Goal: Transaction & Acquisition: Download file/media

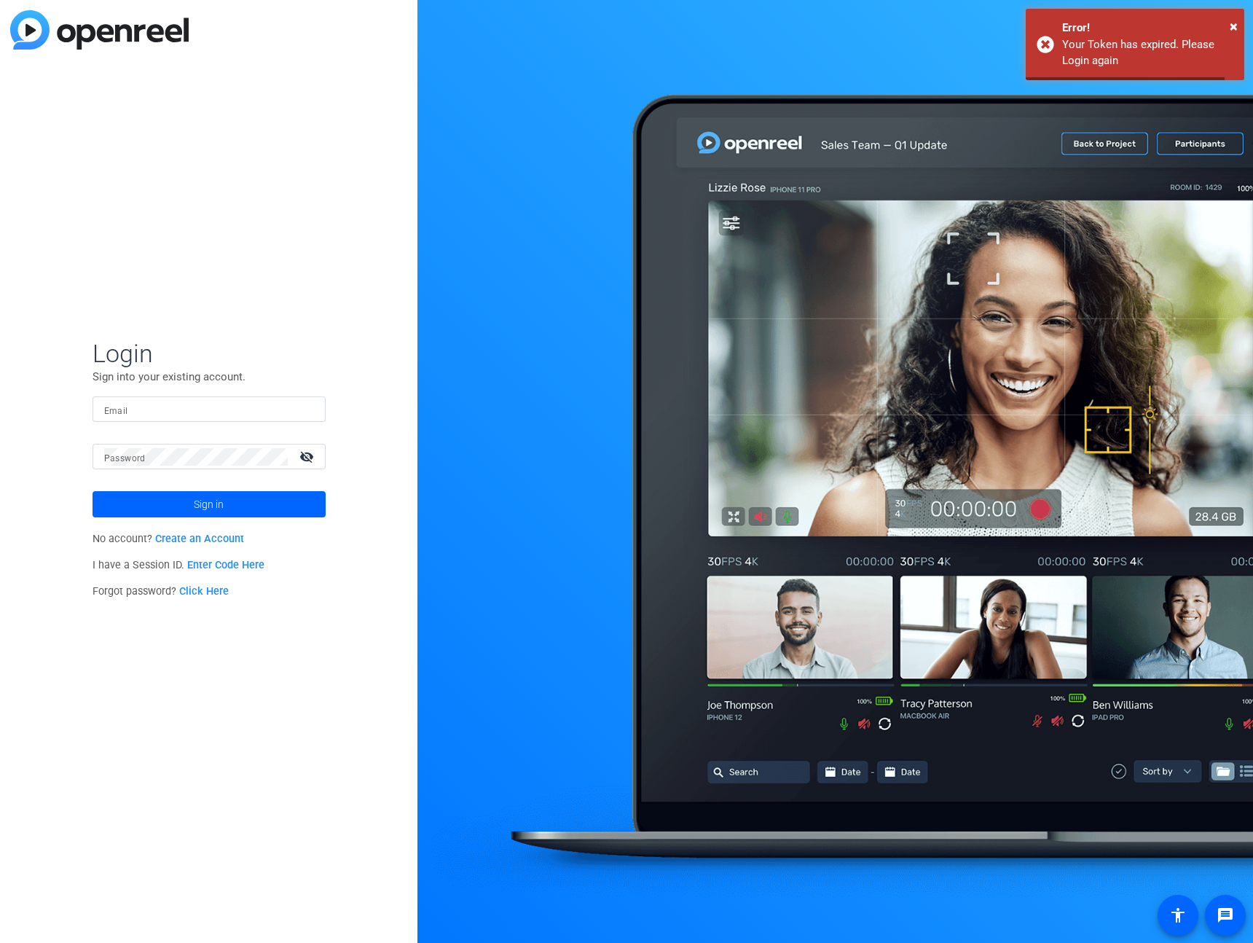
type input "david@remotevideotestimonials.com"
click at [221, 506] on span "Sign in" at bounding box center [209, 504] width 30 height 36
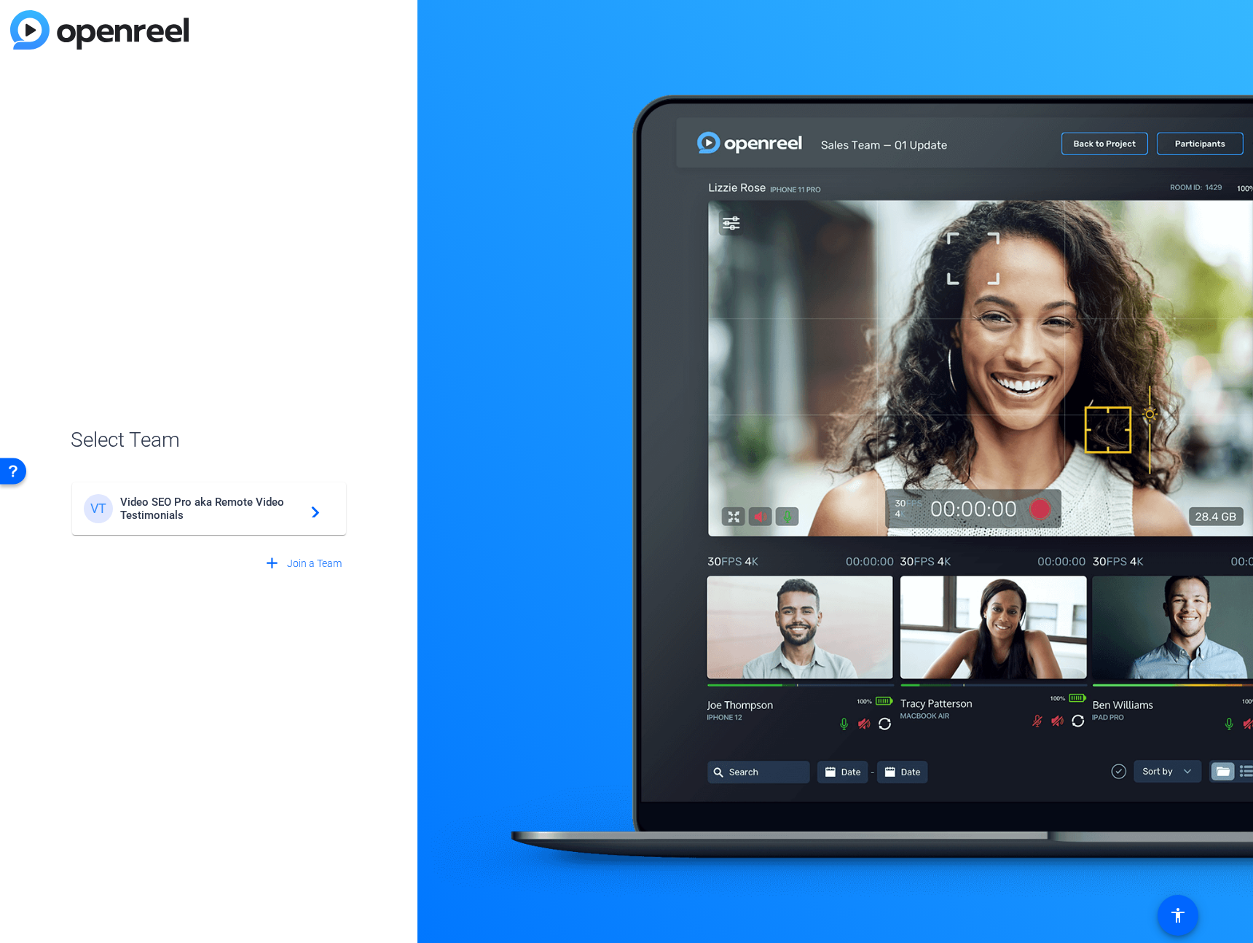
click at [214, 484] on mat-card-content "VT Video SEO Pro aka Remote Video Testimonials navigate_next" at bounding box center [209, 508] width 274 height 52
click at [214, 492] on div "VT Video SEO Pro aka Remote Video Testimonials navigate_next" at bounding box center [209, 501] width 277 height 70
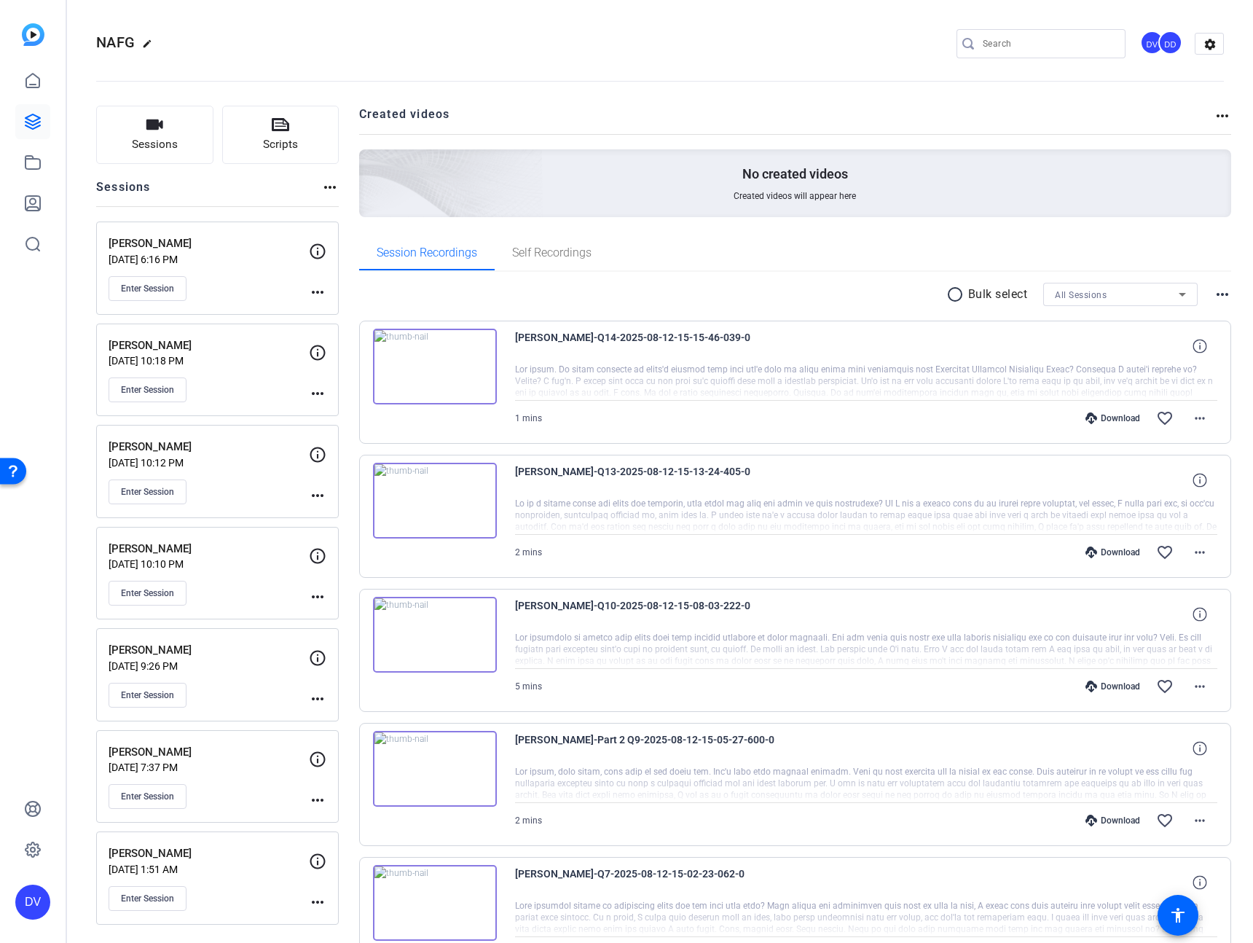
click at [208, 251] on p "[PERSON_NAME]" at bounding box center [209, 243] width 200 height 17
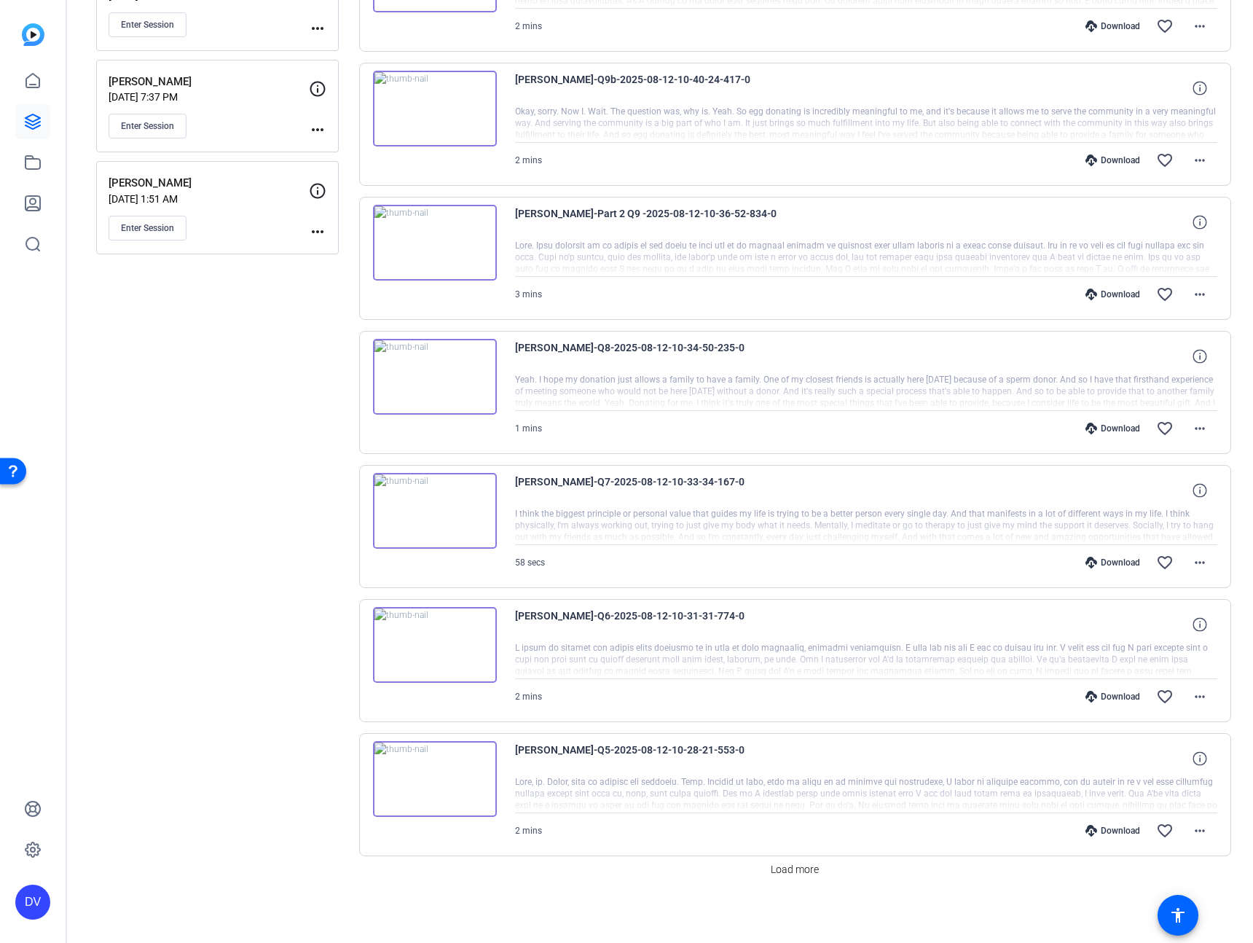
scroll to position [663, 0]
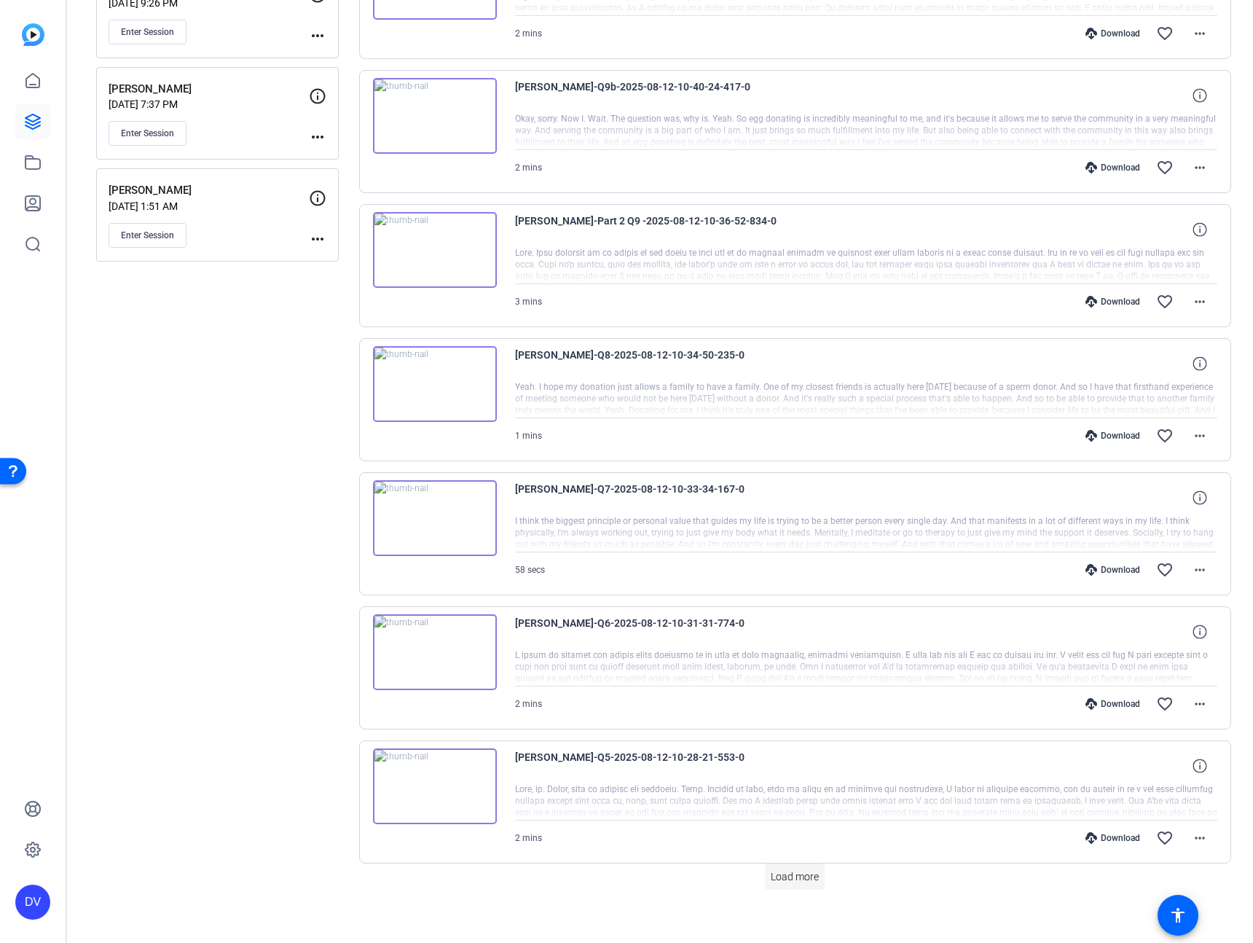
click at [789, 871] on span "Load more" at bounding box center [795, 876] width 48 height 15
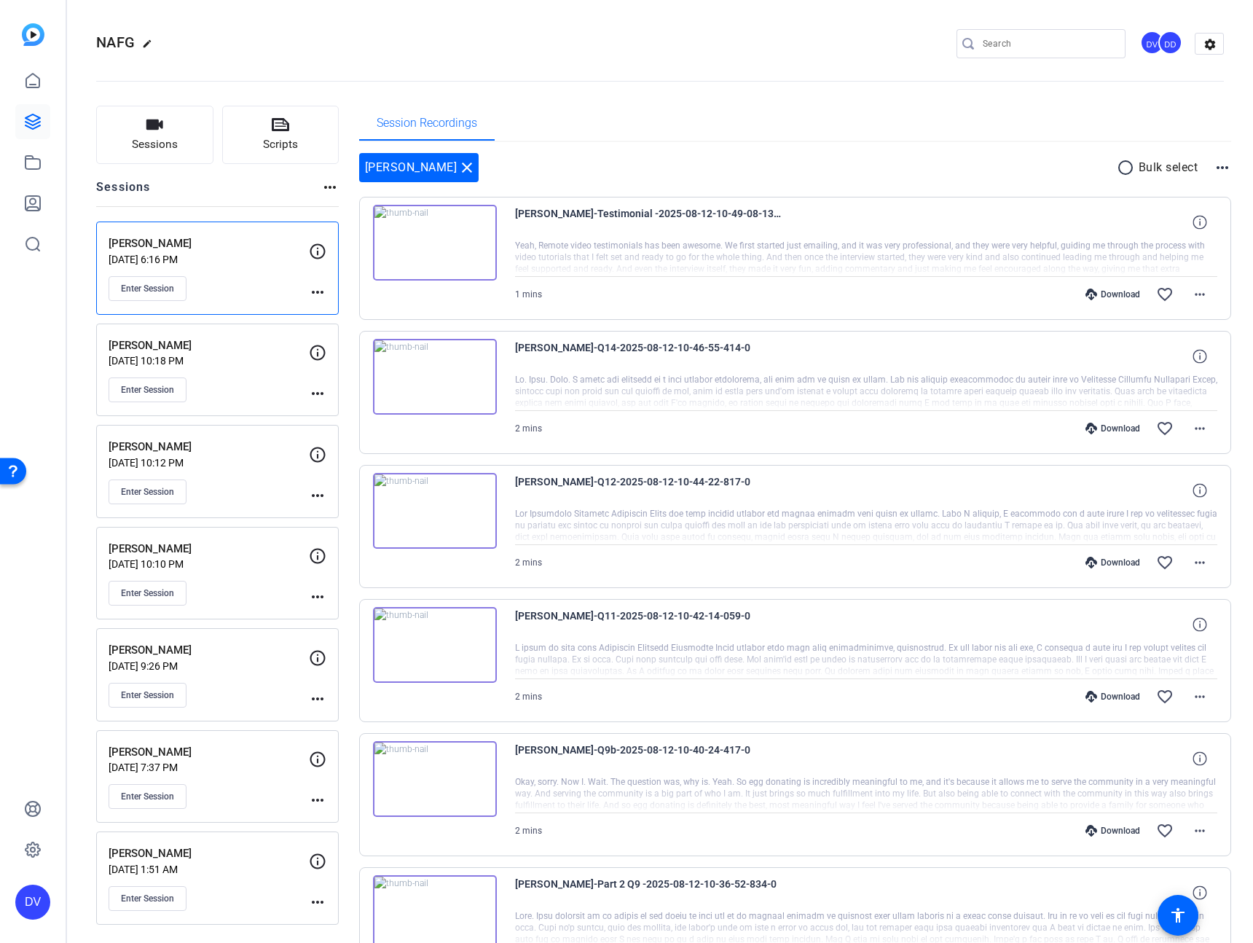
scroll to position [1, 0]
click at [1117, 161] on mat-icon "radio_button_unchecked" at bounding box center [1128, 166] width 22 height 17
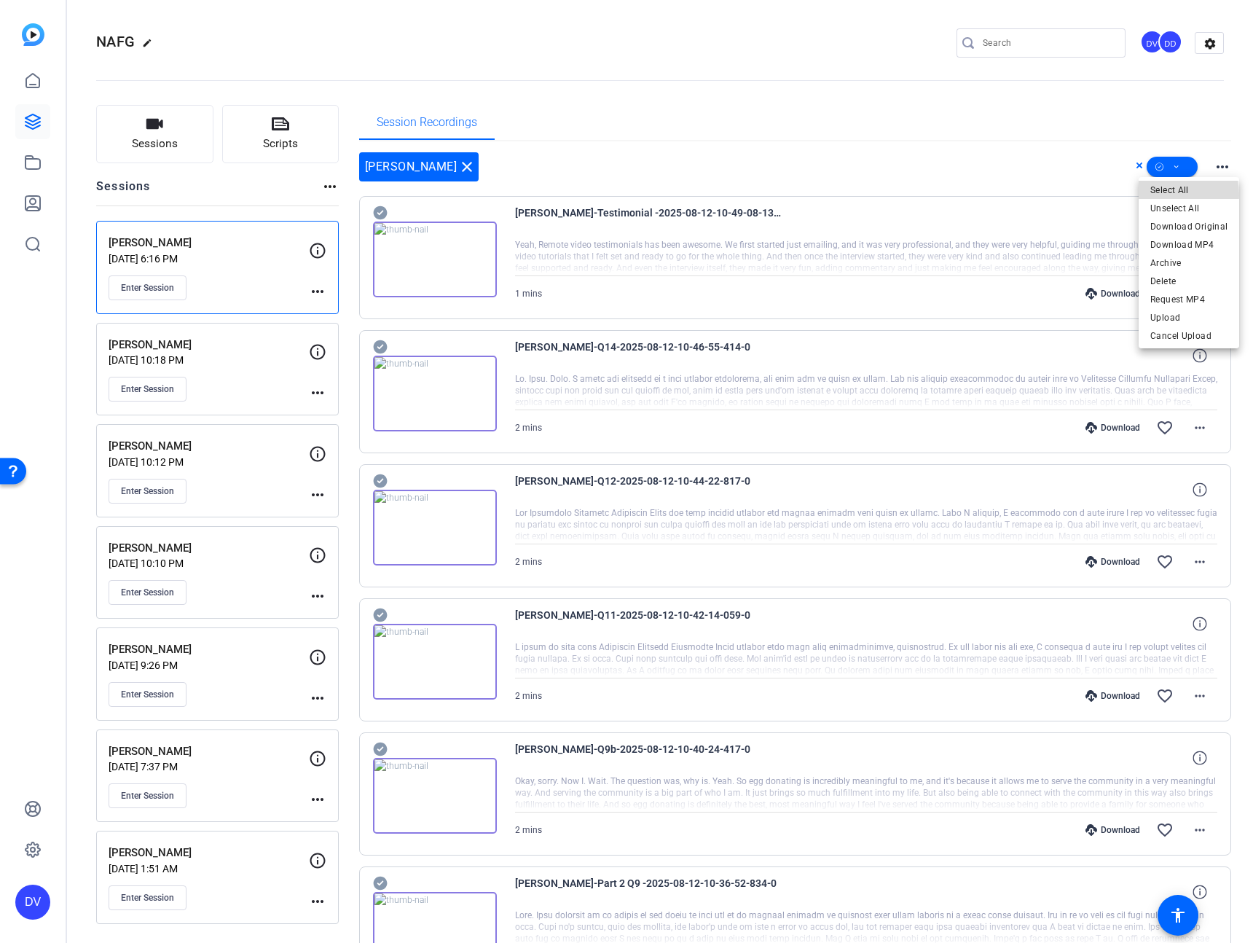
click at [1160, 195] on span "Select All" at bounding box center [1188, 189] width 77 height 17
click at [1171, 228] on span "Download Original" at bounding box center [1188, 226] width 77 height 17
click at [221, 364] on p "[DATE] 10:18 PM" at bounding box center [209, 360] width 200 height 12
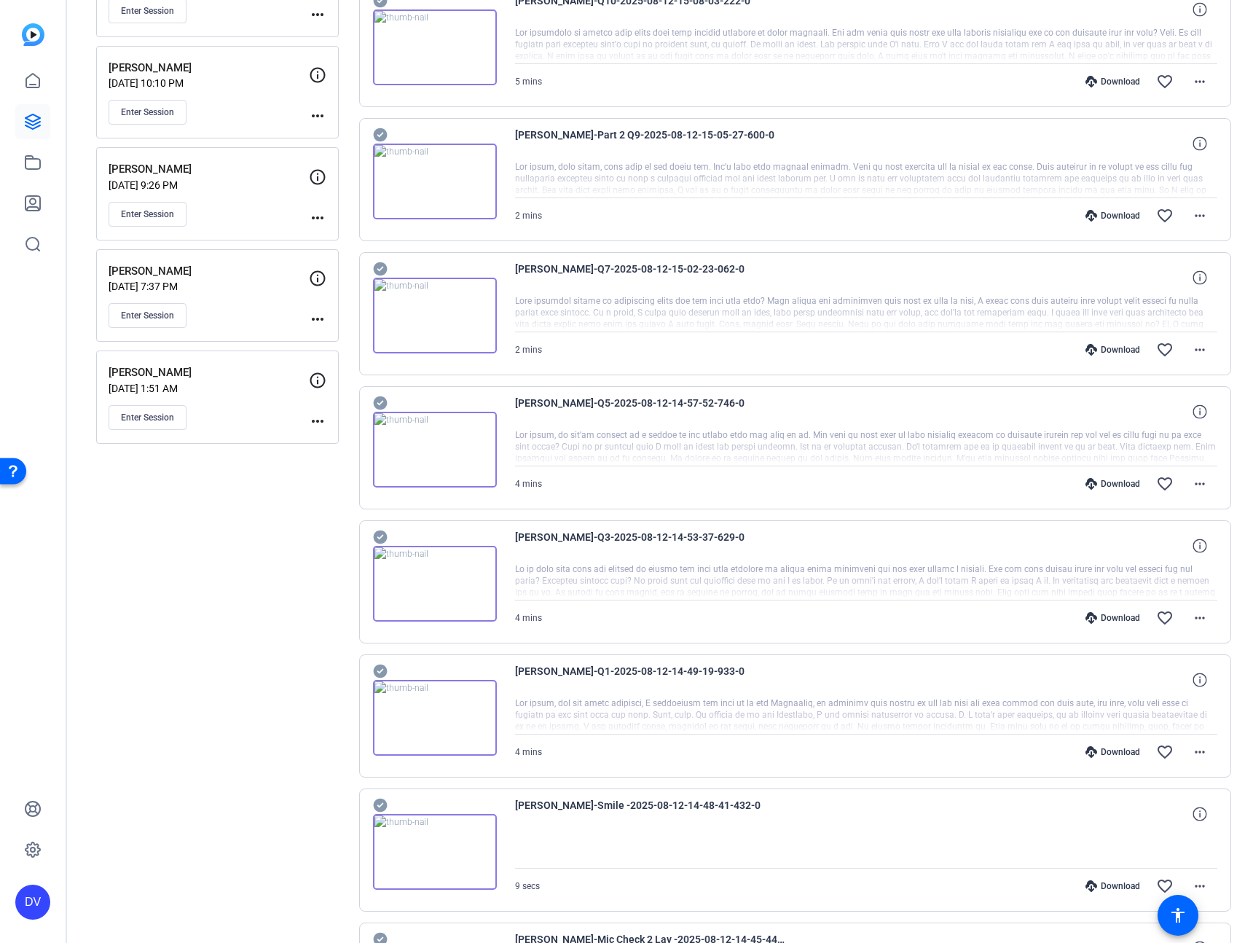
scroll to position [675, 0]
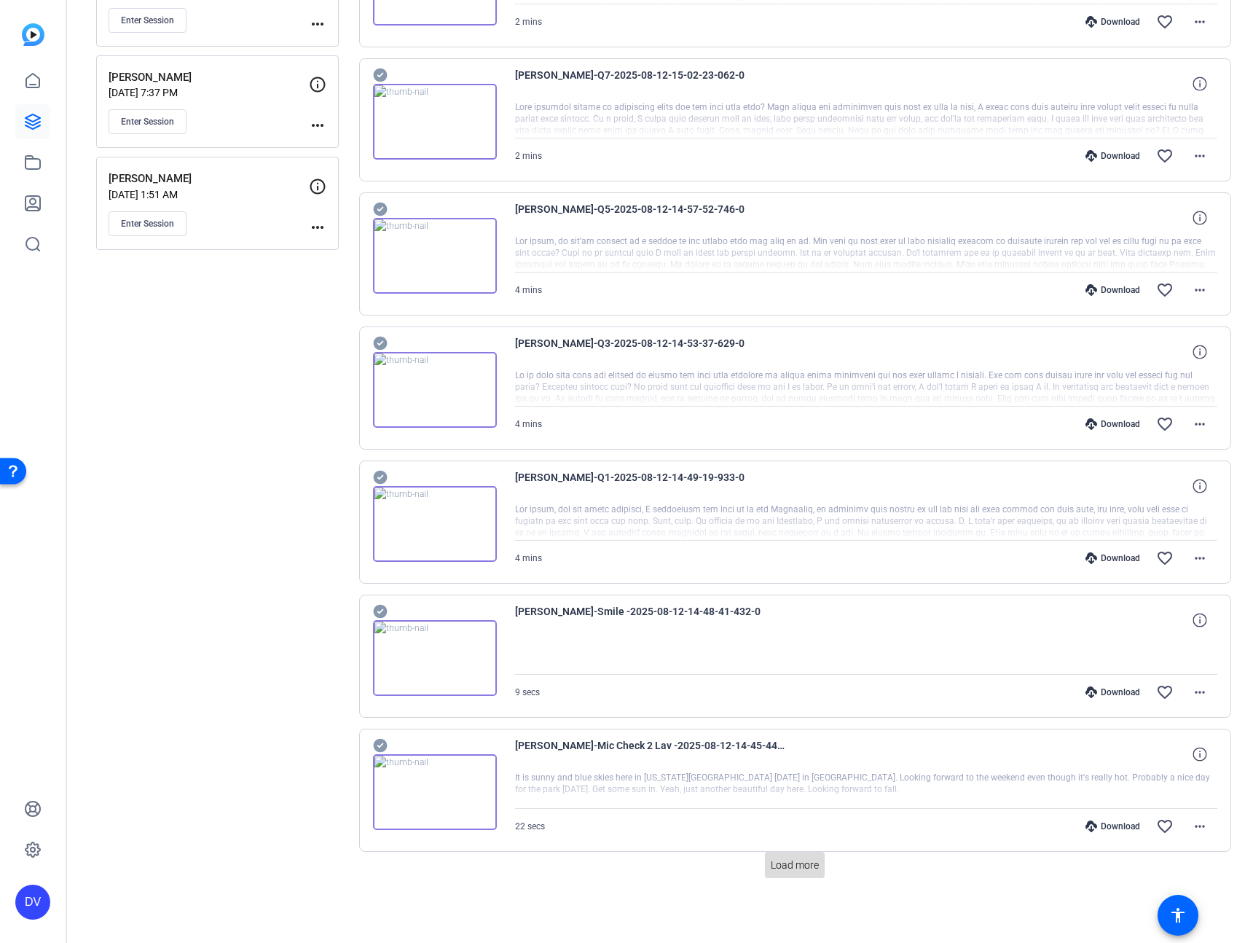
click at [784, 868] on span "Load more" at bounding box center [795, 864] width 48 height 15
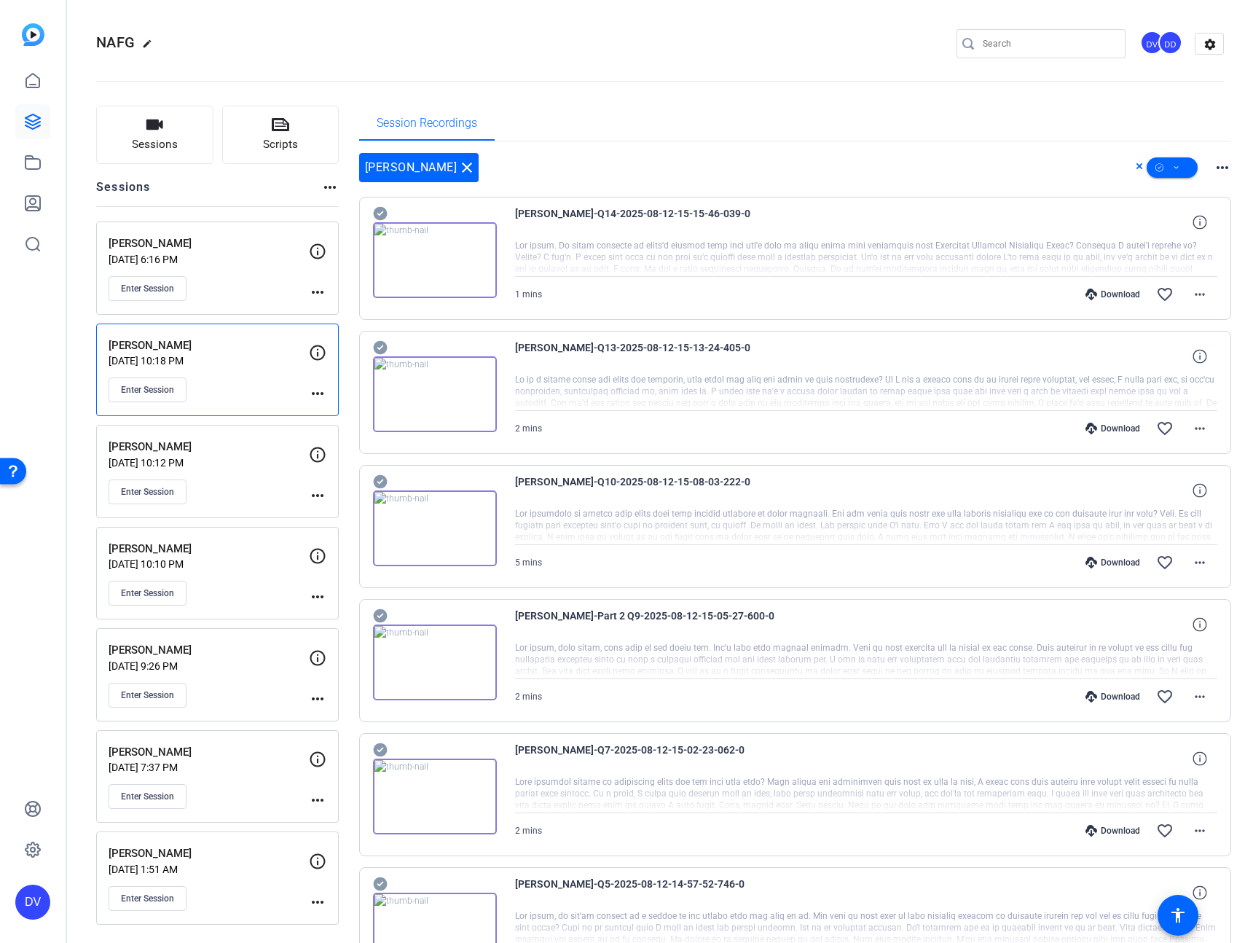
scroll to position [26, 0]
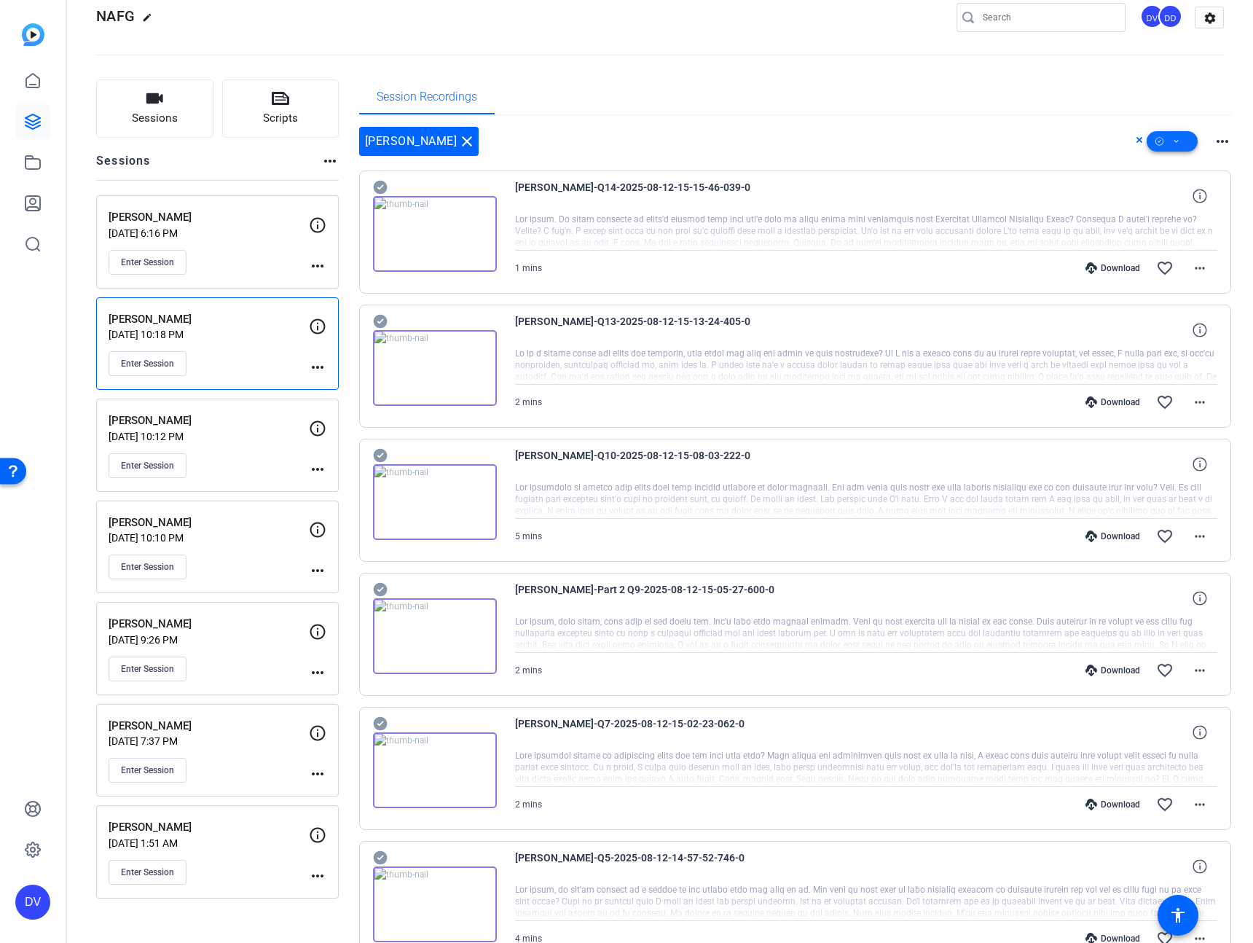
click at [1160, 145] on span at bounding box center [1172, 141] width 51 height 35
click at [1162, 165] on span "Select All" at bounding box center [1188, 164] width 77 height 17
click at [231, 257] on div at bounding box center [626, 471] width 1253 height 943
click at [240, 252] on div "Enter Session" at bounding box center [209, 262] width 200 height 25
click at [244, 338] on p "[DATE] 10:18 PM" at bounding box center [209, 335] width 200 height 12
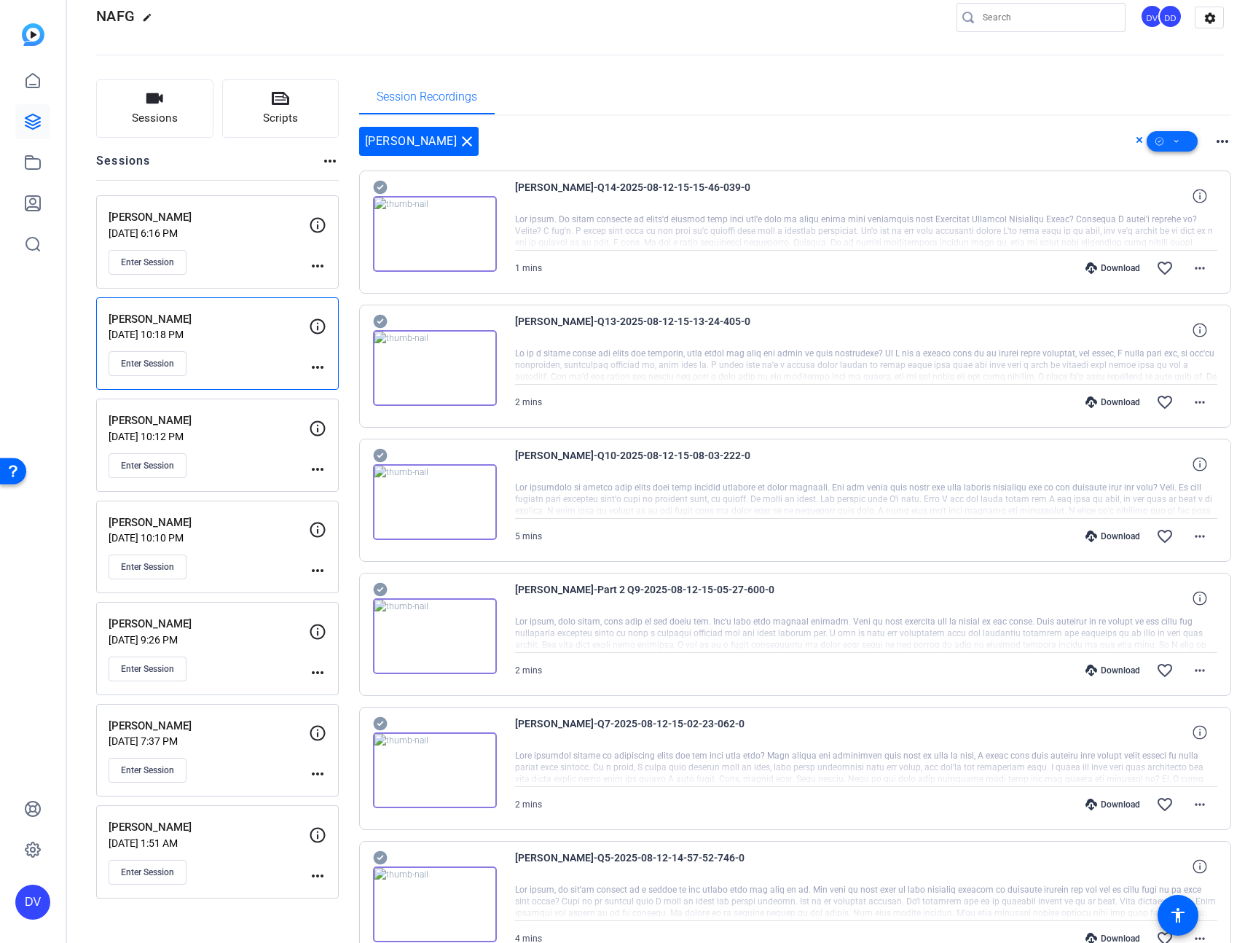
click at [1173, 147] on icon at bounding box center [1176, 142] width 7 height 18
click at [1173, 160] on span "Select All" at bounding box center [1188, 164] width 77 height 17
click at [804, 126] on div at bounding box center [626, 471] width 1253 height 943
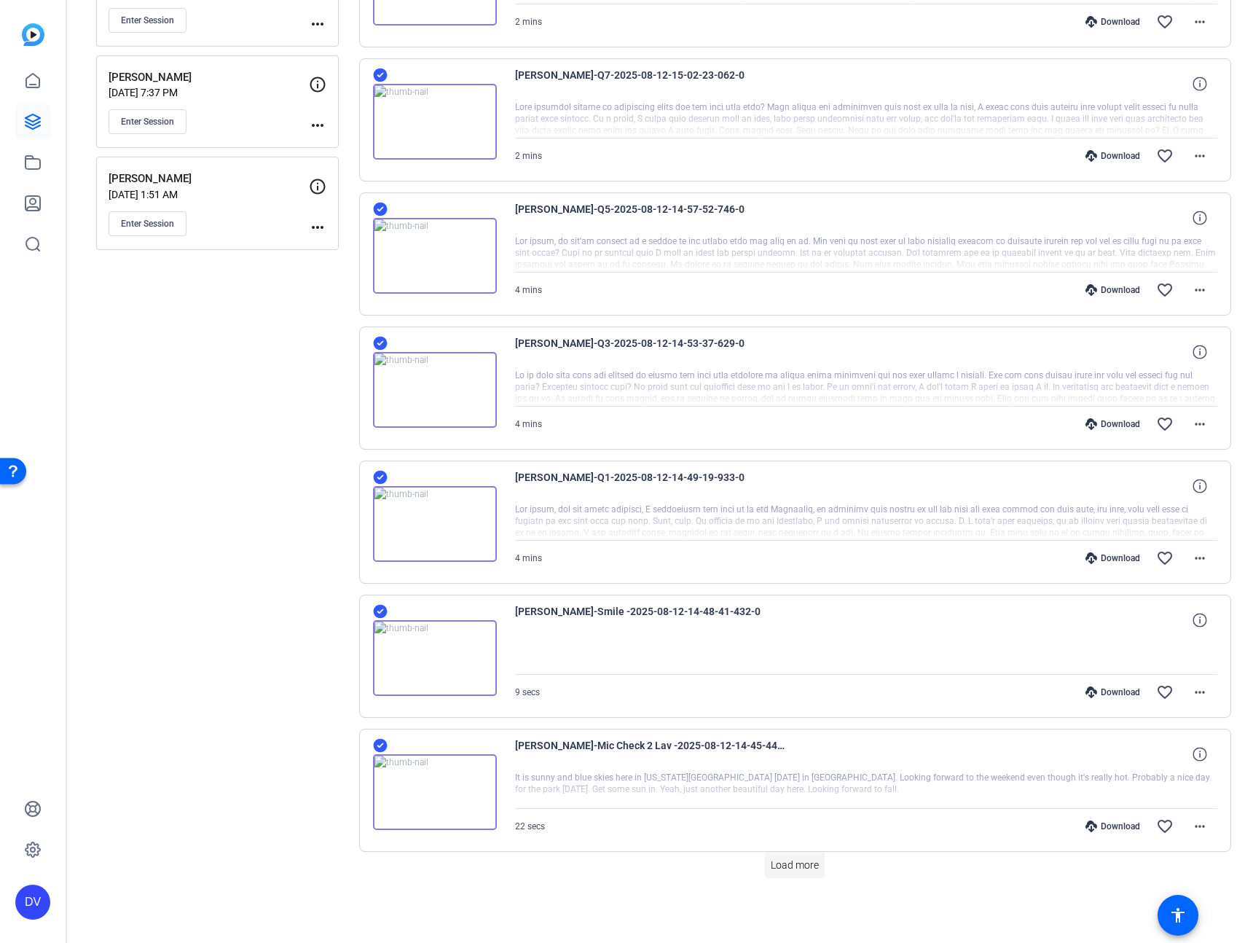
click at [797, 862] on span "Load more" at bounding box center [795, 864] width 48 height 15
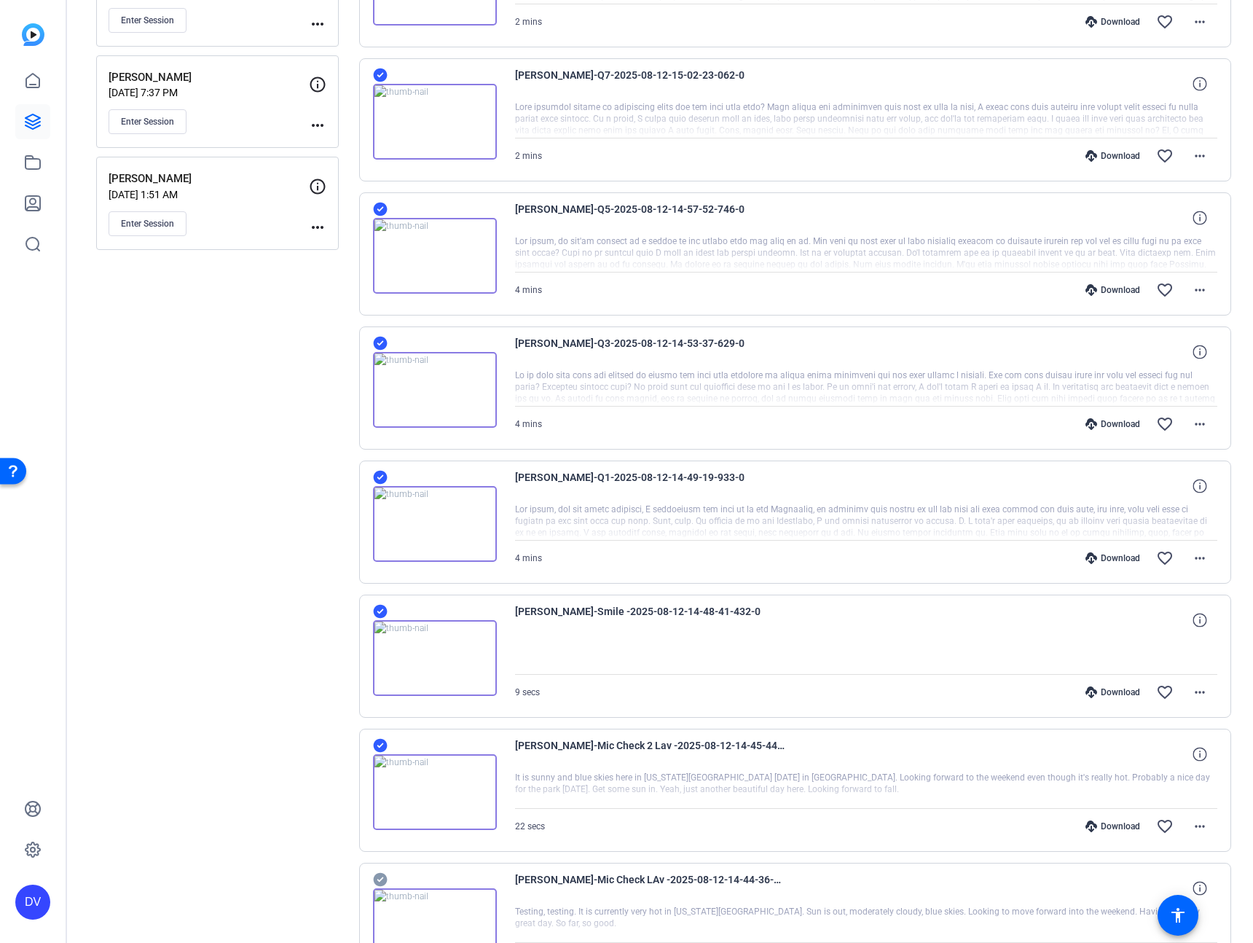
scroll to position [782, 0]
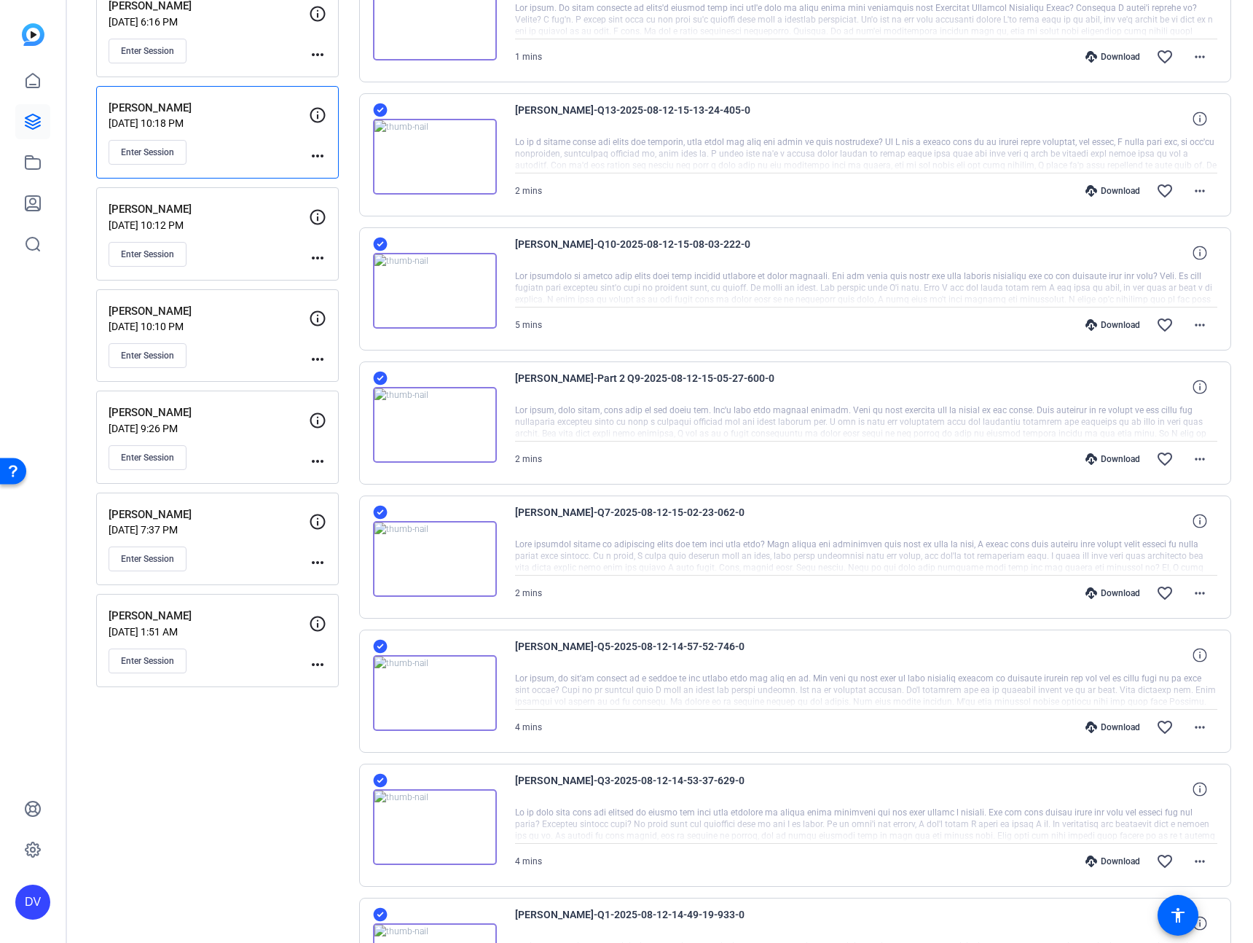
scroll to position [0, 0]
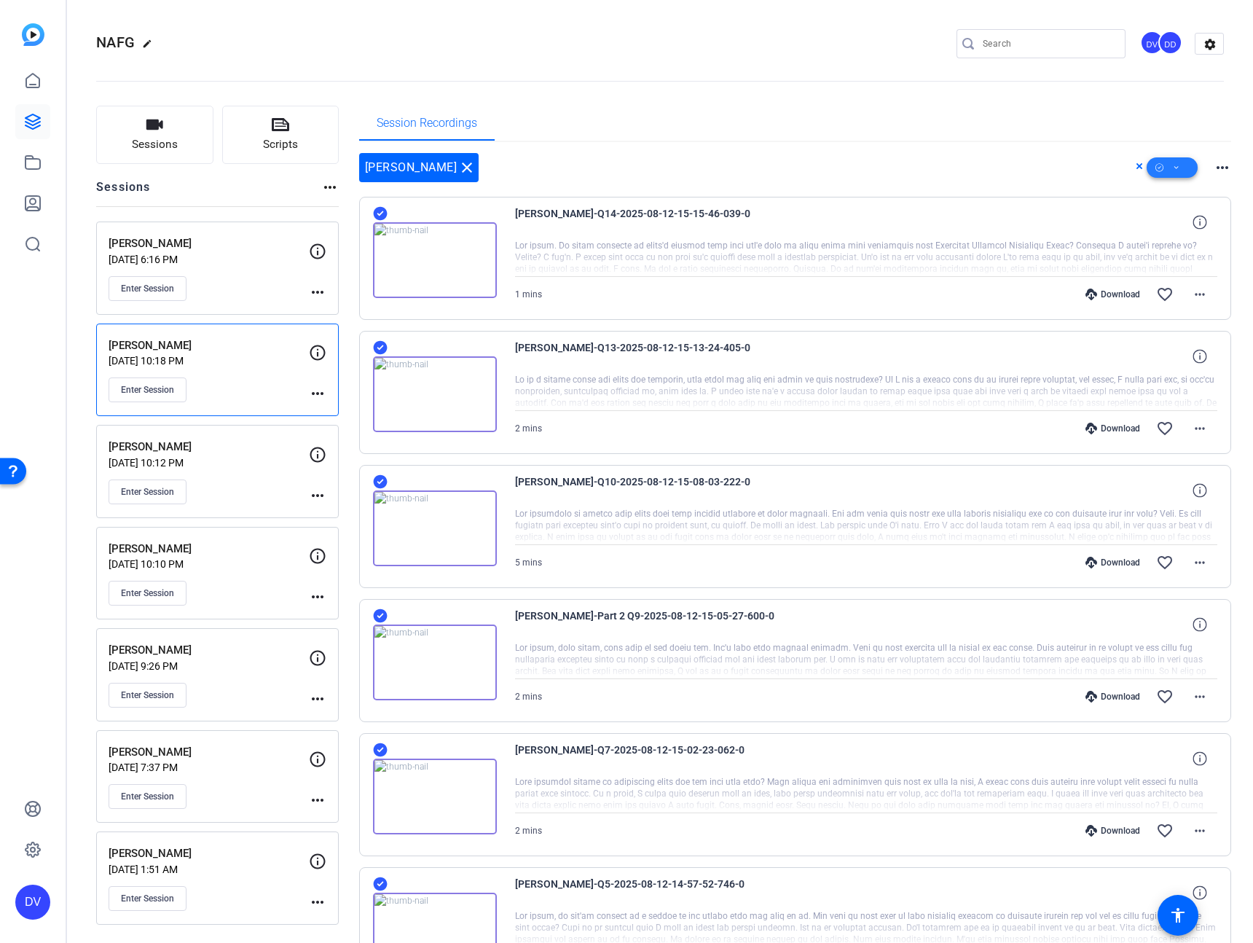
click at [1173, 171] on icon at bounding box center [1176, 168] width 7 height 18
click at [1162, 231] on span "Download Original" at bounding box center [1188, 227] width 77 height 17
